Goal: Information Seeking & Learning: Find specific fact

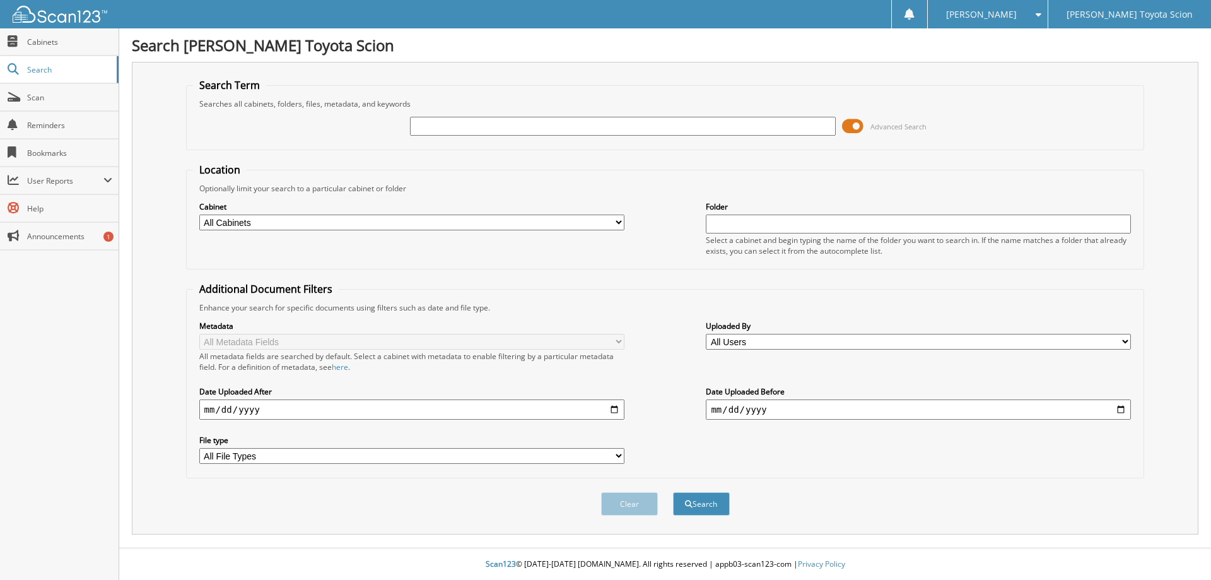
click at [449, 129] on input "text" at bounding box center [622, 126] width 425 height 19
type input "kd503089"
click at [438, 127] on input "text" at bounding box center [622, 126] width 425 height 19
type input "kd503089"
click at [705, 508] on button "Search" at bounding box center [701, 503] width 57 height 23
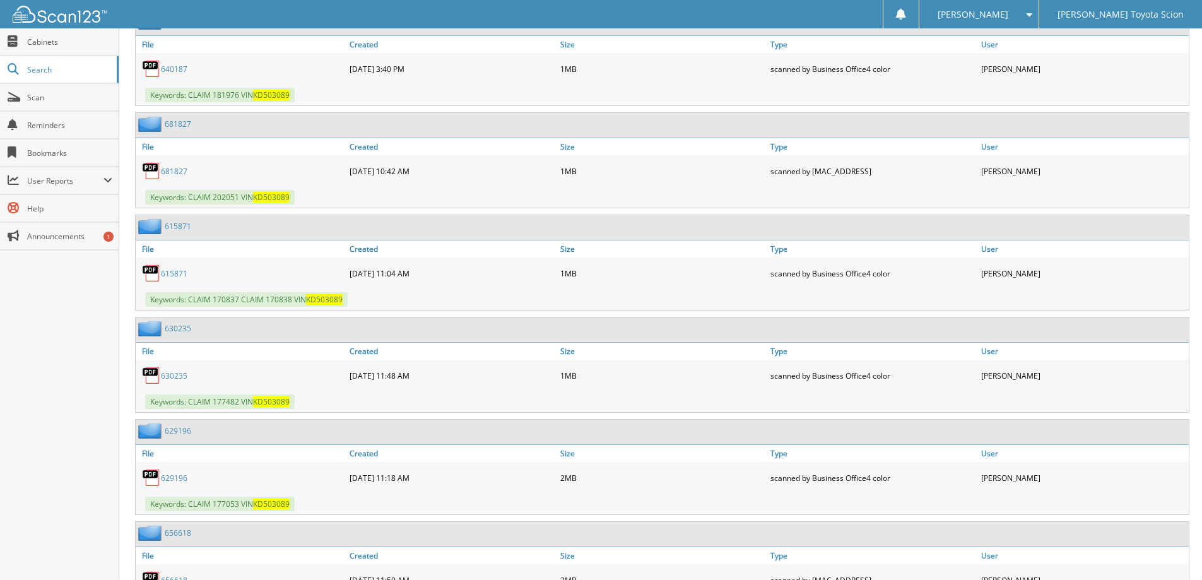
scroll to position [844, 0]
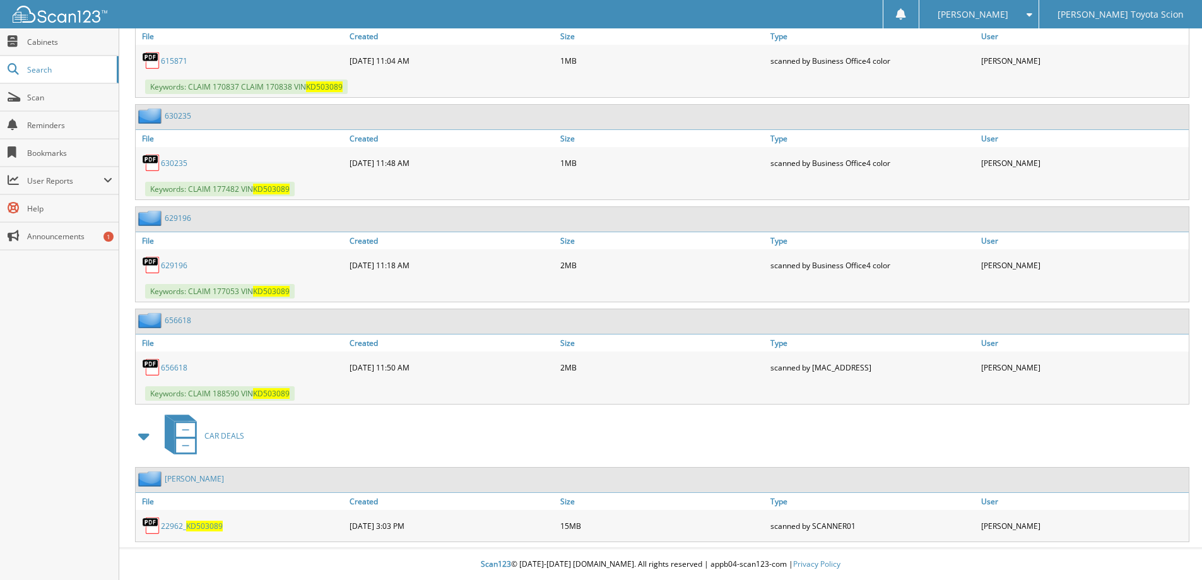
click at [206, 478] on link "AZPEITIA, KAREN" at bounding box center [194, 478] width 59 height 11
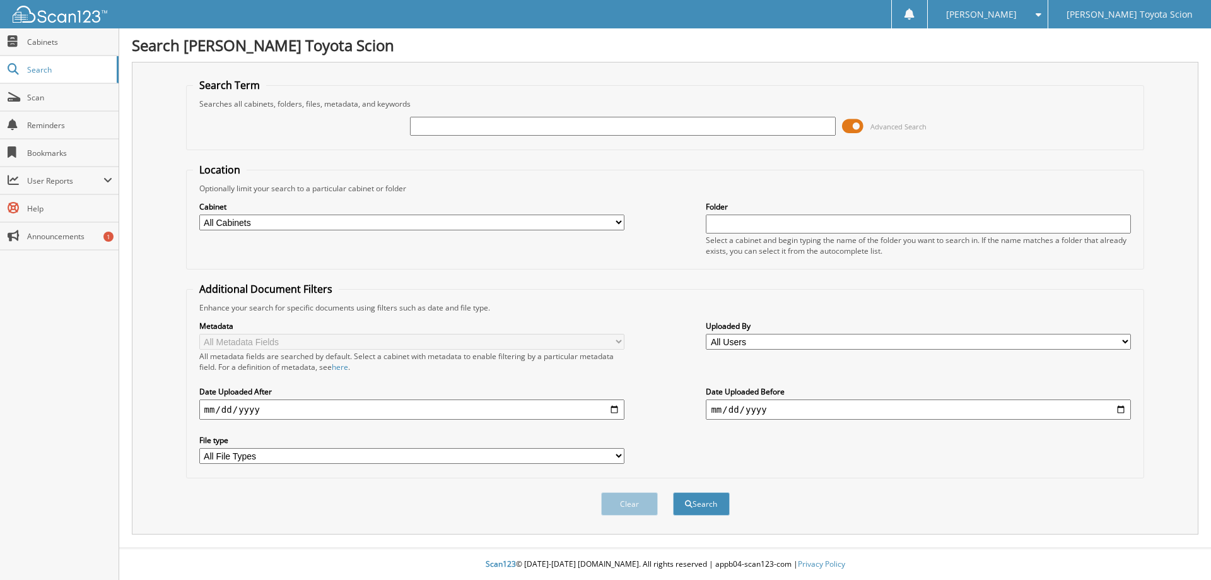
click at [444, 127] on input "text" at bounding box center [622, 126] width 425 height 19
type input "rm010649"
click at [856, 124] on span at bounding box center [852, 126] width 21 height 19
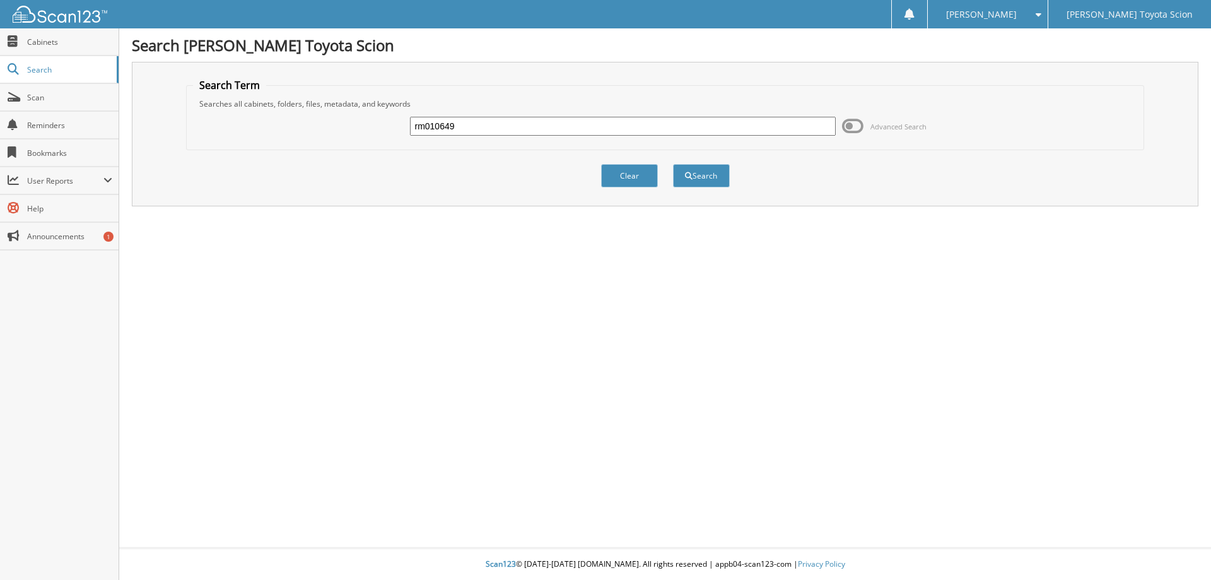
click at [483, 115] on div "rm010649 Advanced Search" at bounding box center [665, 126] width 945 height 34
click at [708, 176] on button "Search" at bounding box center [701, 175] width 57 height 23
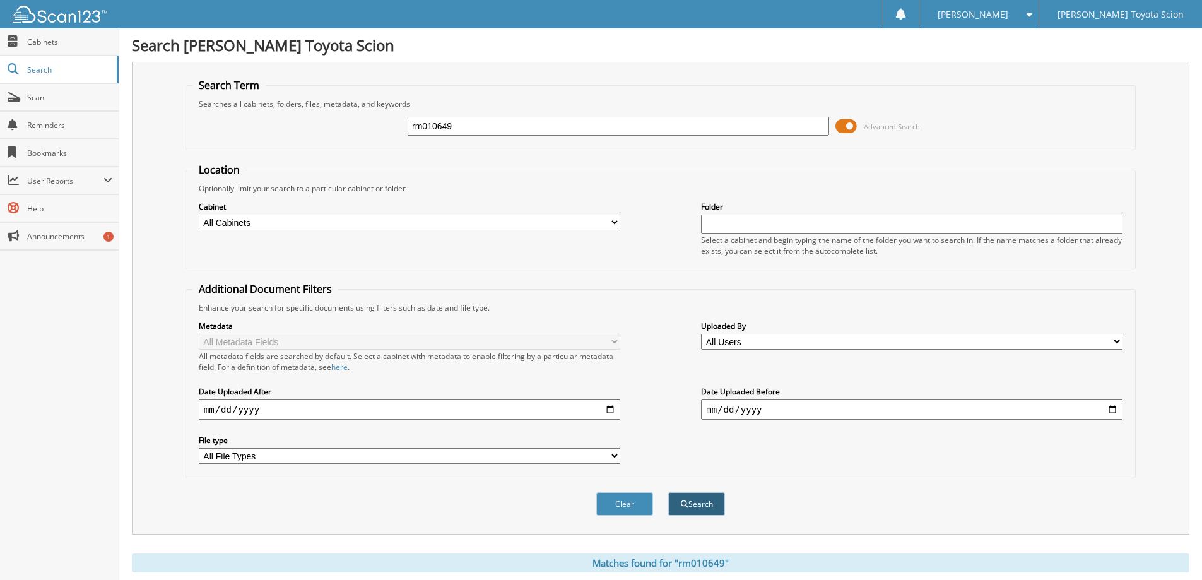
click at [694, 505] on button "Search" at bounding box center [696, 503] width 57 height 23
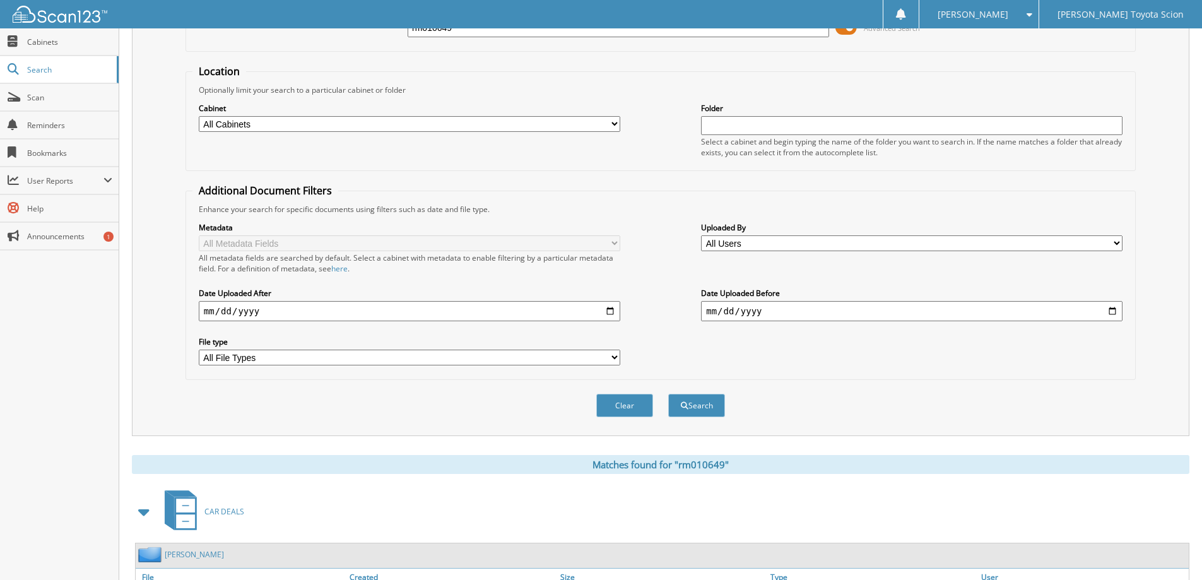
scroll to position [196, 0]
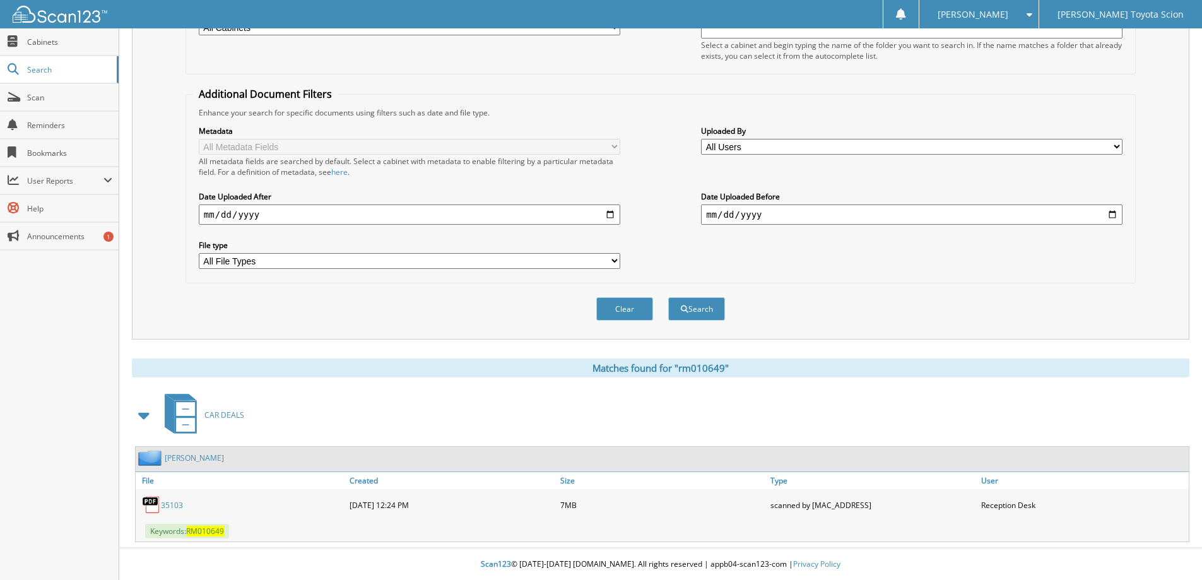
click at [200, 459] on link "[PERSON_NAME]" at bounding box center [194, 457] width 59 height 11
